Goal: Information Seeking & Learning: Learn about a topic

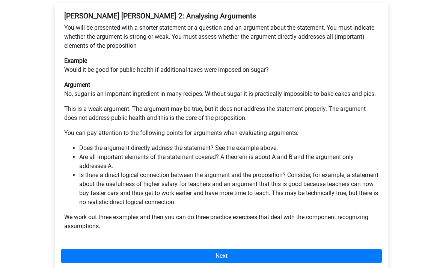
scroll to position [140, 0]
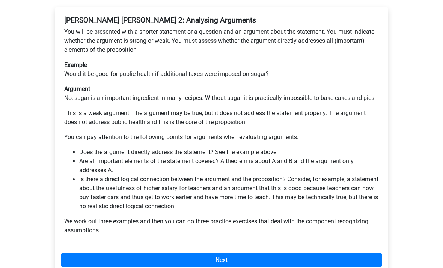
click at [223, 253] on link "Next" at bounding box center [221, 260] width 320 height 14
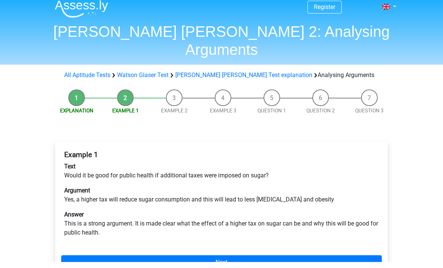
scroll to position [12, 0]
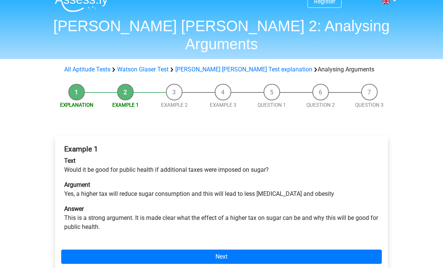
click at [241, 249] on link "Next" at bounding box center [221, 256] width 320 height 14
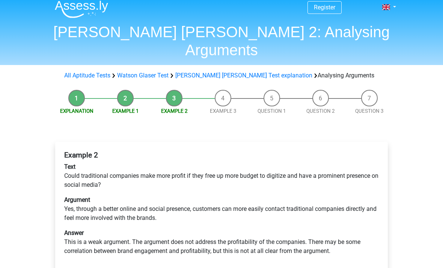
scroll to position [6, 0]
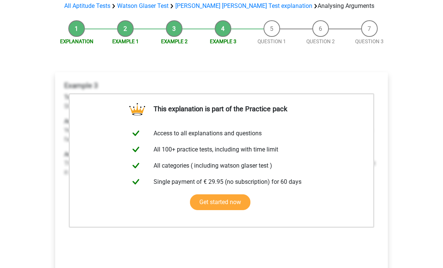
scroll to position [75, 0]
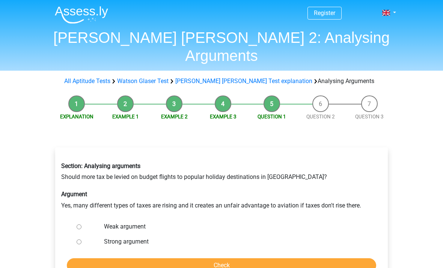
click at [80, 224] on input "Weak argument" at bounding box center [79, 226] width 5 height 5
radio input "true"
click at [117, 258] on input "Check" at bounding box center [221, 265] width 309 height 14
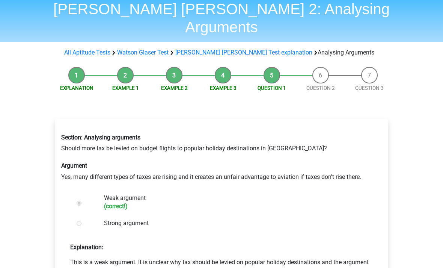
scroll to position [53, 0]
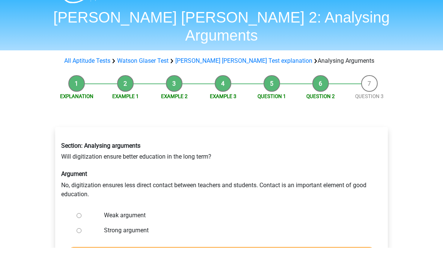
scroll to position [20, 0]
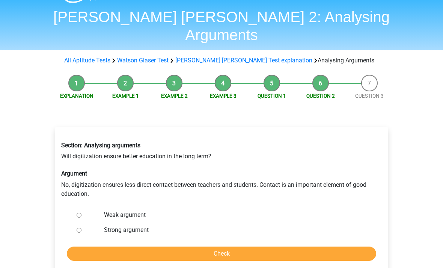
click at [138, 211] on label "Weak argument" at bounding box center [234, 215] width 260 height 9
click at [81, 213] on input "Weak argument" at bounding box center [79, 215] width 5 height 5
radio input "true"
click at [140, 247] on input "Check" at bounding box center [221, 254] width 309 height 14
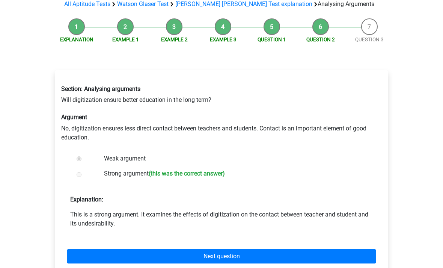
scroll to position [77, 0]
click at [150, 249] on link "Next question" at bounding box center [221, 256] width 309 height 14
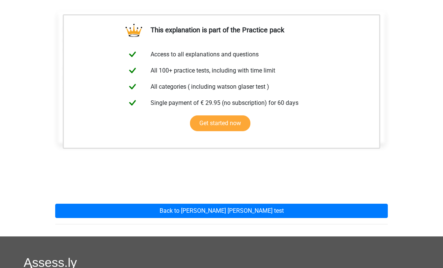
scroll to position [144, 0]
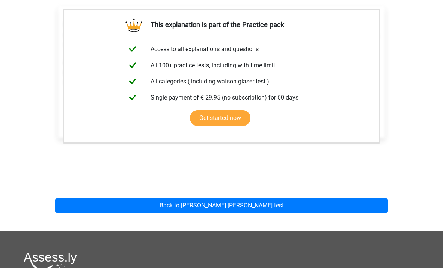
click at [201, 198] on link "Back to [PERSON_NAME] [PERSON_NAME] test" at bounding box center [221, 205] width 332 height 14
